Goal: Task Accomplishment & Management: Check status

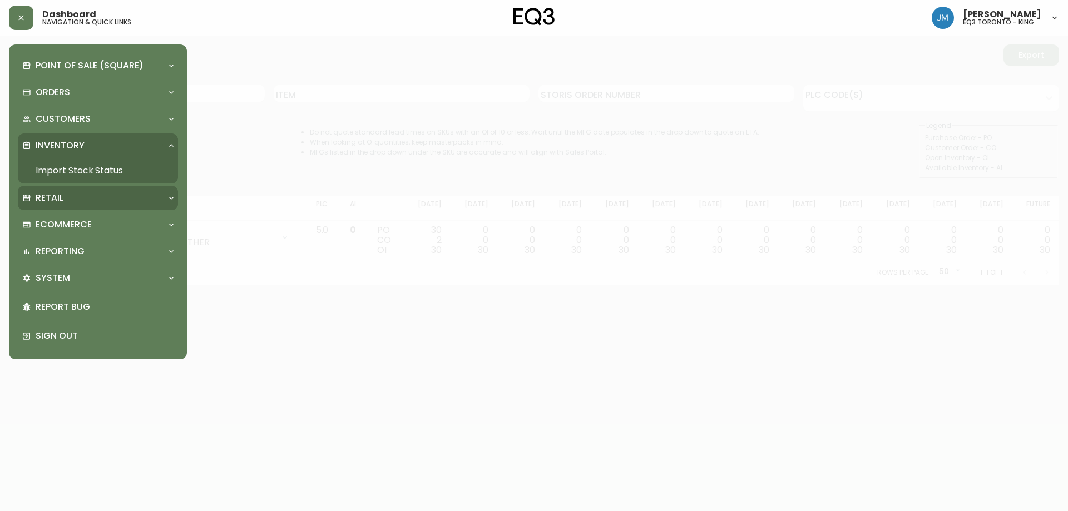
click at [52, 199] on p "Retail" at bounding box center [50, 198] width 28 height 12
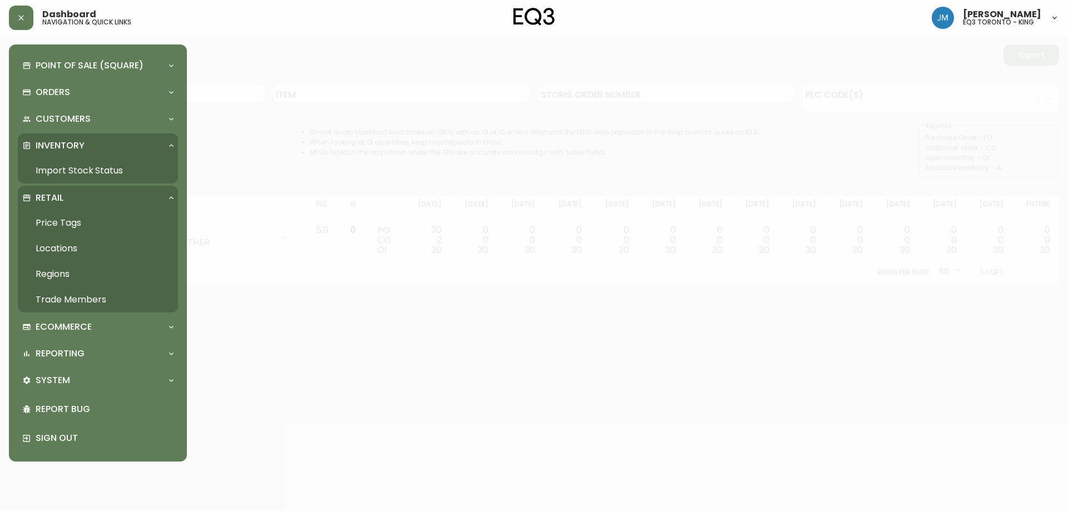
click at [41, 196] on p "Retail" at bounding box center [50, 198] width 28 height 12
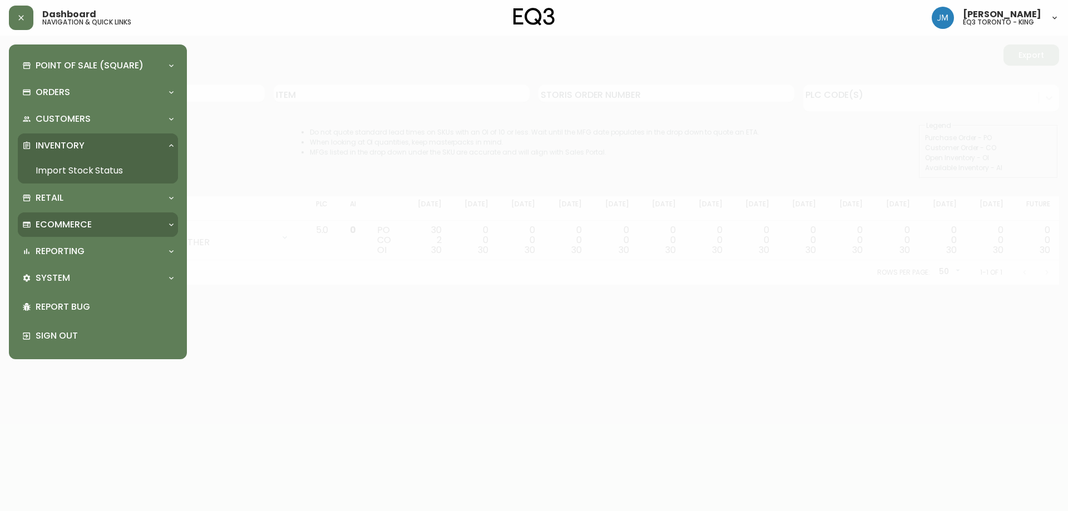
click at [55, 227] on p "Ecommerce" at bounding box center [64, 225] width 56 height 12
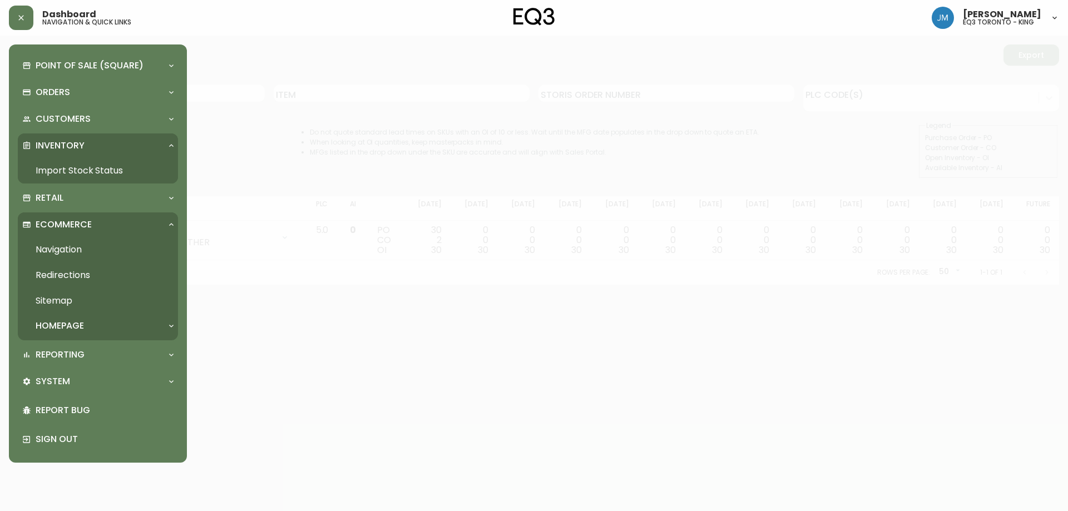
click at [58, 221] on p "Ecommerce" at bounding box center [64, 225] width 56 height 12
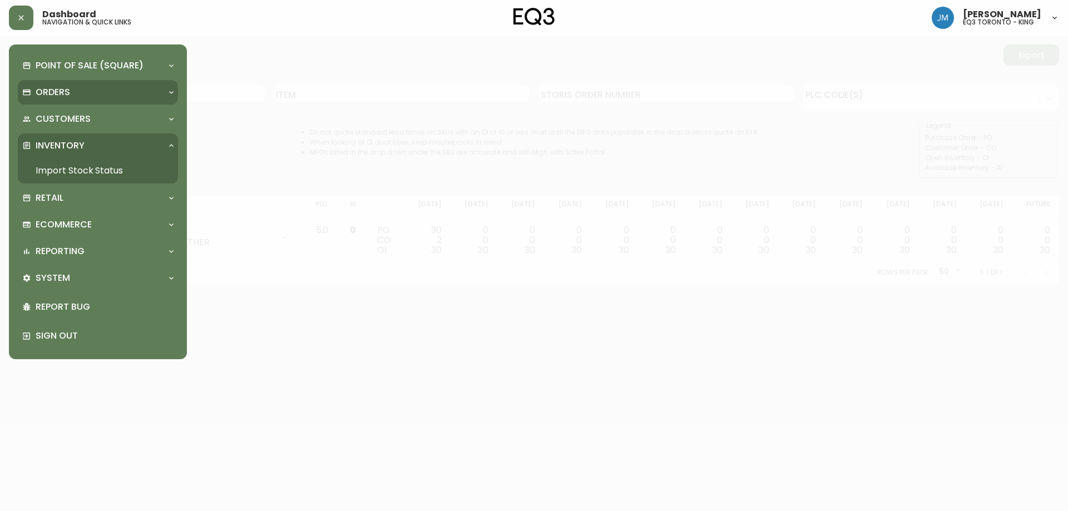
click at [55, 92] on p "Orders" at bounding box center [53, 92] width 34 height 12
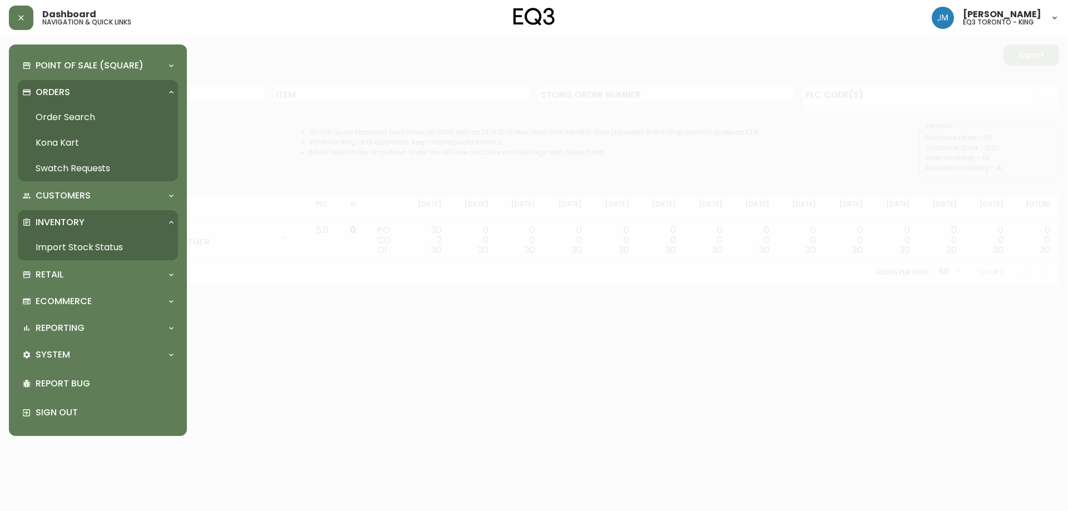
click at [65, 116] on link "Order Search" at bounding box center [98, 118] width 160 height 26
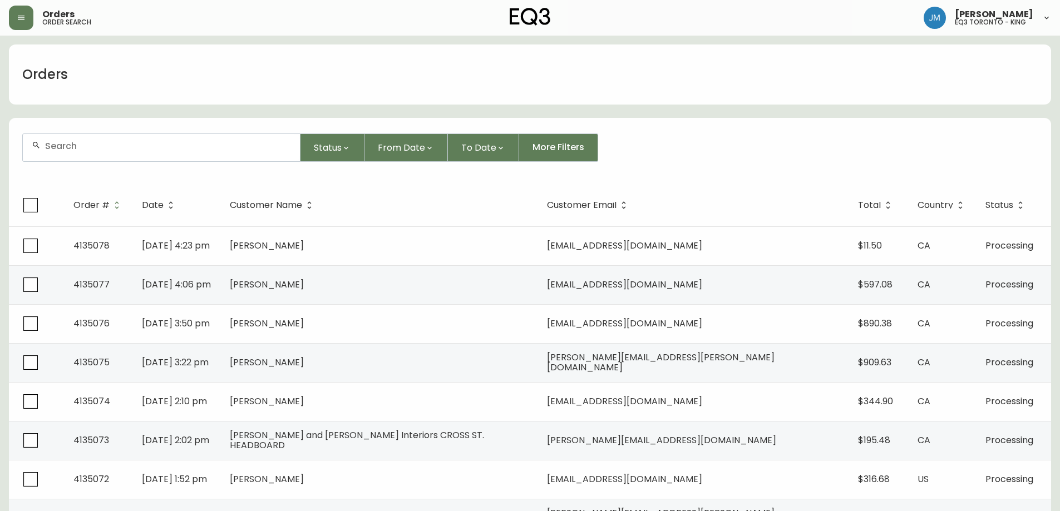
click at [95, 139] on div at bounding box center [161, 147] width 277 height 27
type input "S"
type input "MACSPADYN"
click at [73, 202] on span "MACSPADYN" at bounding box center [63, 208] width 55 height 13
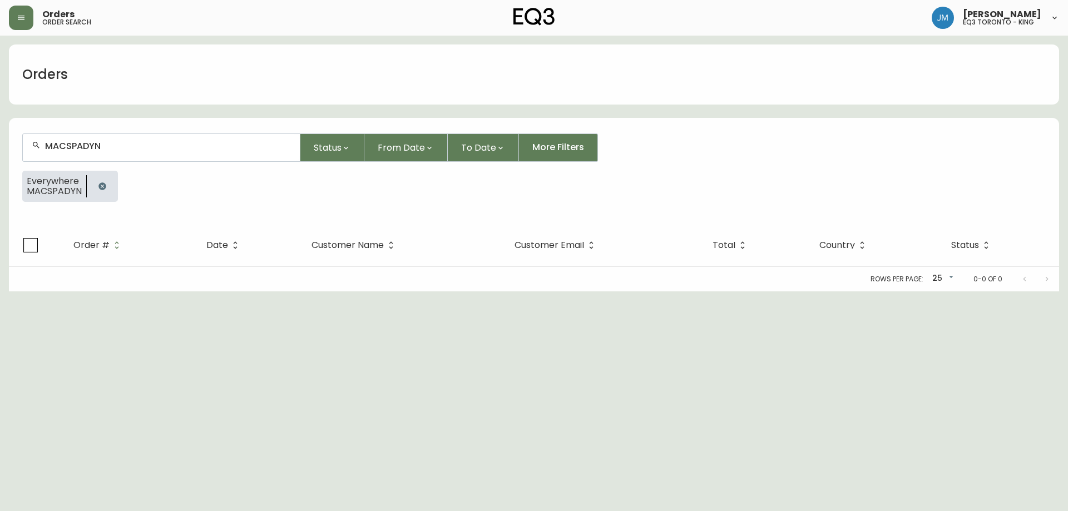
click at [67, 187] on span "MACSPADYN" at bounding box center [54, 191] width 55 height 10
click at [120, 143] on input "MACSPADYN" at bounding box center [168, 146] width 246 height 11
click at [121, 143] on input "MACSPADYN" at bounding box center [168, 146] width 246 height 11
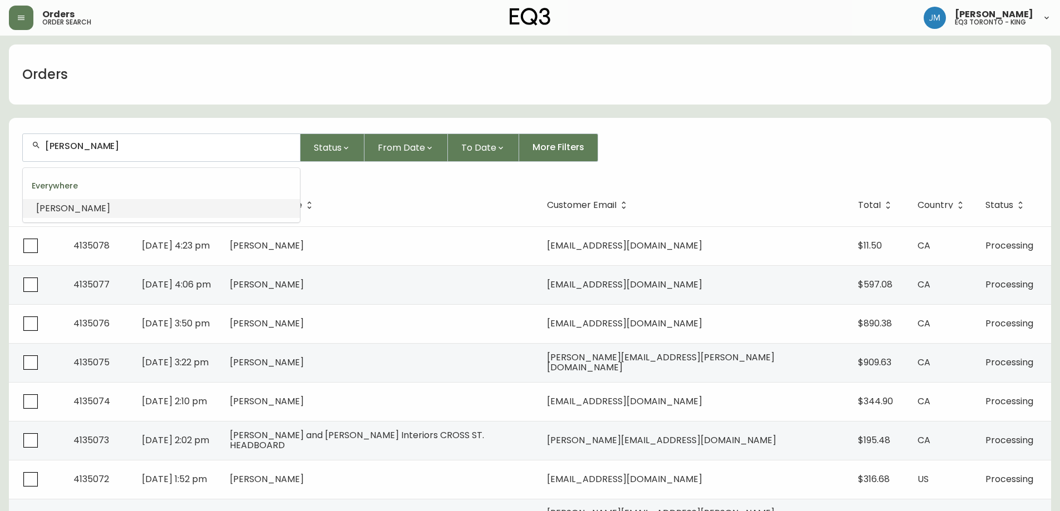
click at [87, 211] on span "[PERSON_NAME]" at bounding box center [73, 208] width 74 height 13
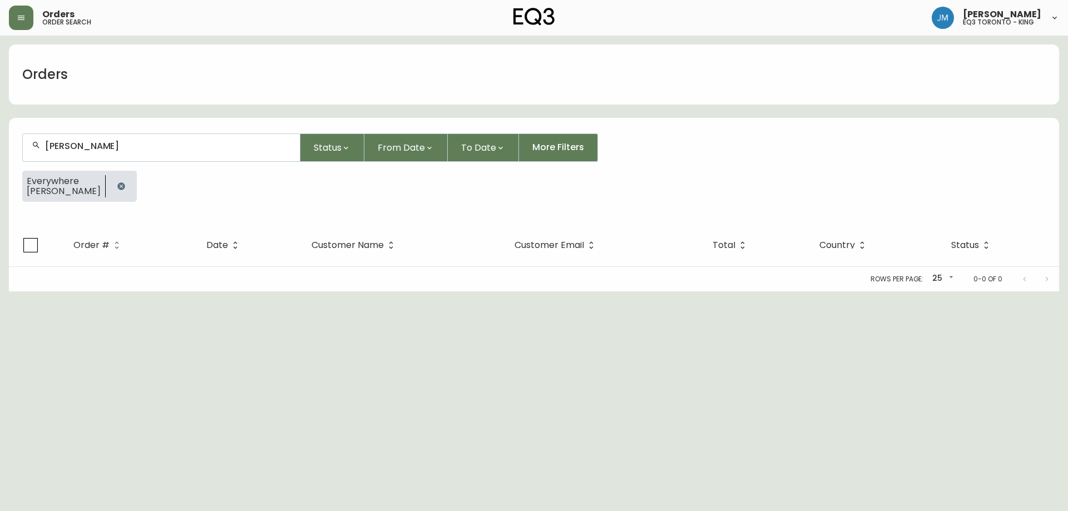
click at [131, 143] on input "[PERSON_NAME]" at bounding box center [168, 146] width 246 height 11
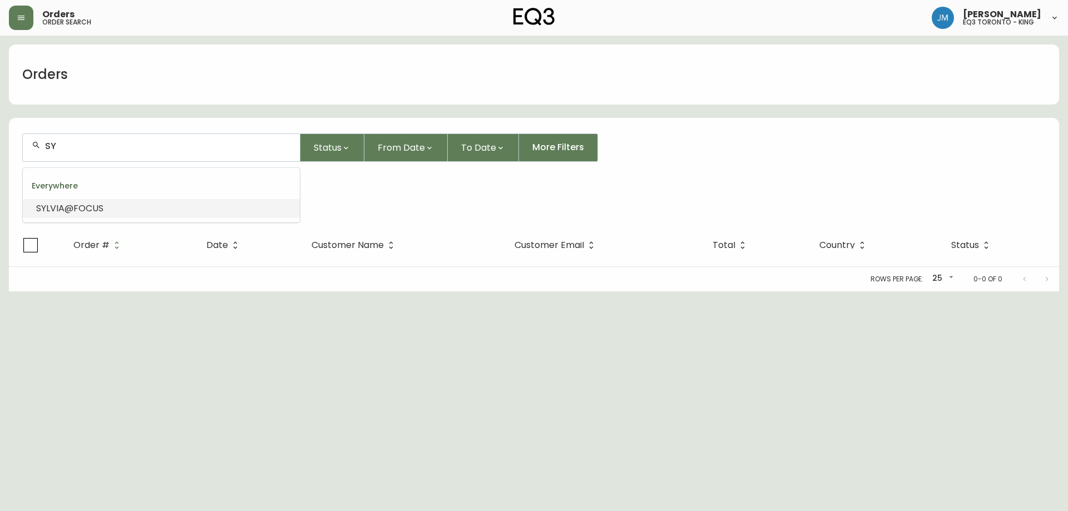
type input "S"
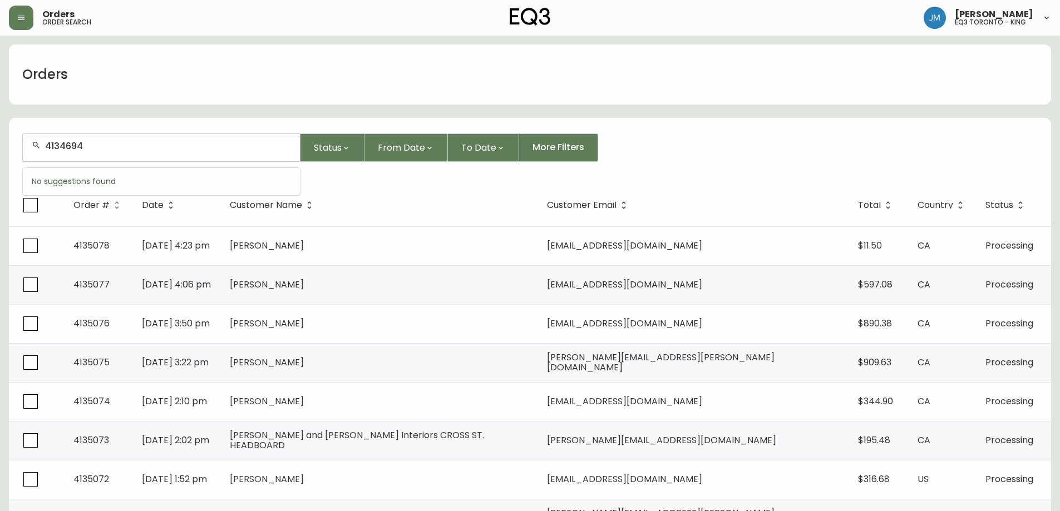
type input "4134694"
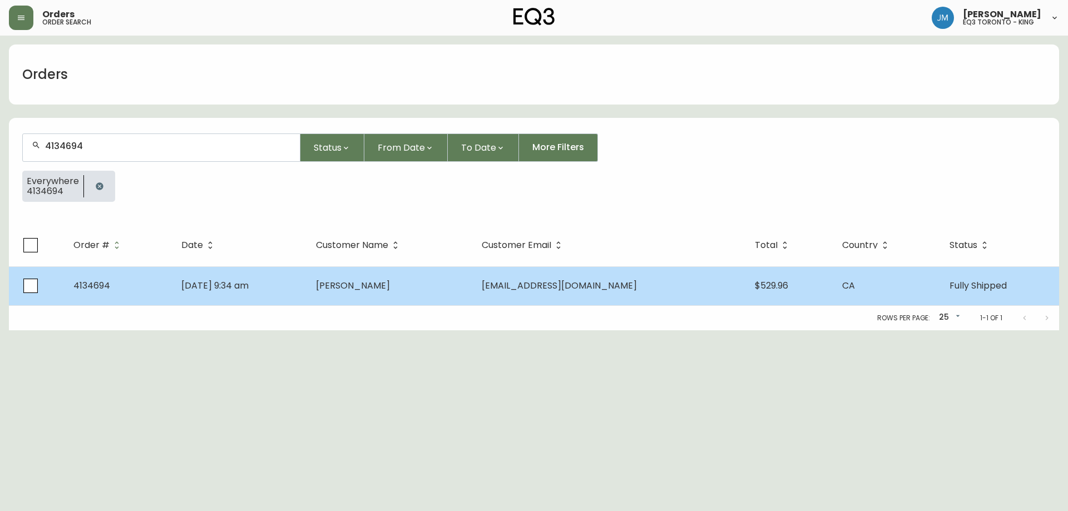
click at [205, 282] on span "[DATE] 9:34 am" at bounding box center [214, 285] width 67 height 13
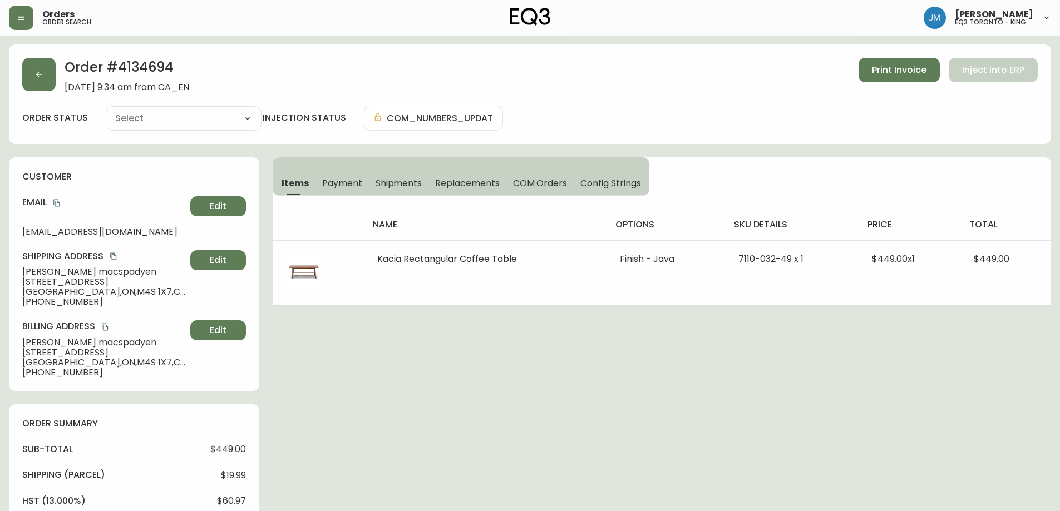
type input "Fully Shipped"
select select "FULLY_SHIPPED"
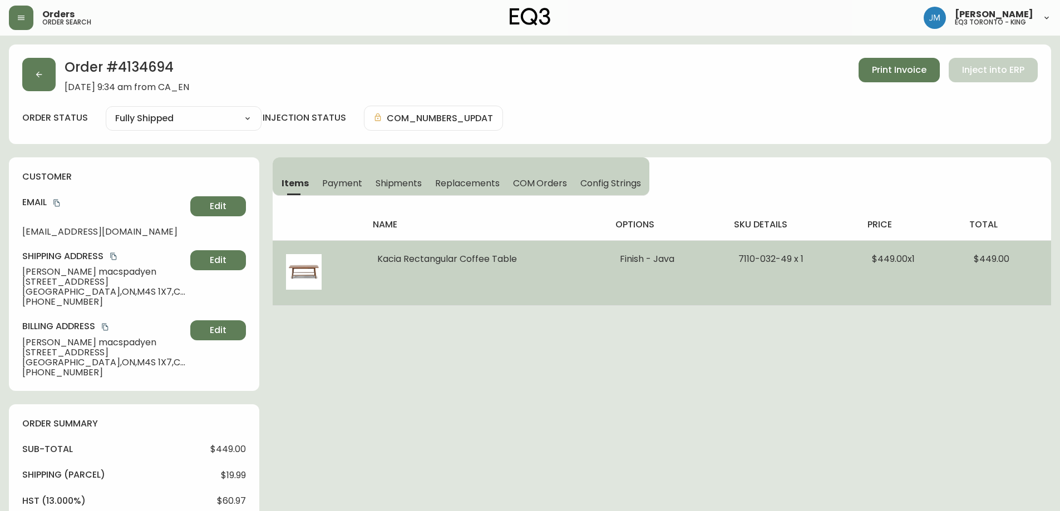
click at [493, 260] on span "Kacia Rectangular Coffee Table" at bounding box center [447, 259] width 140 height 13
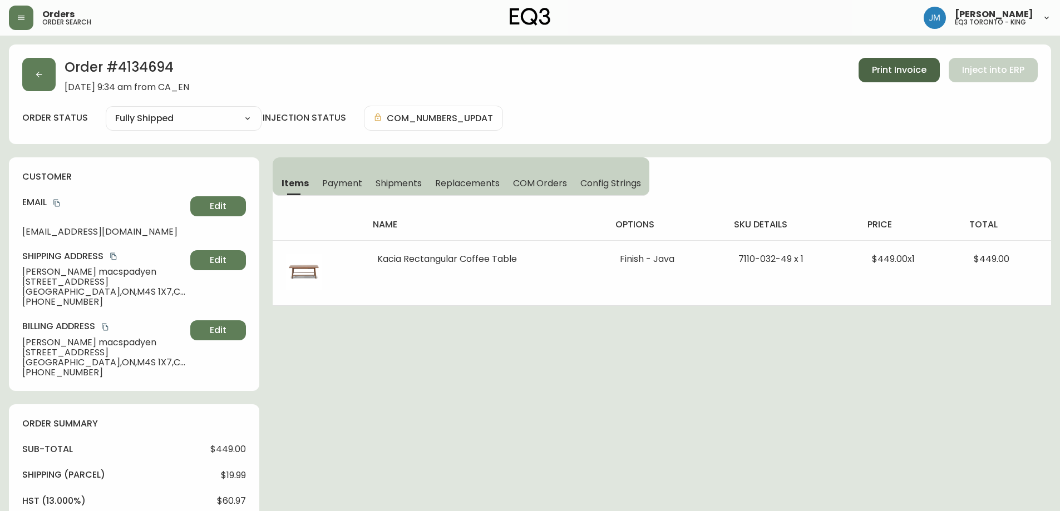
click at [894, 71] on span "Print Invoice" at bounding box center [899, 70] width 55 height 12
